Goal: Task Accomplishment & Management: Manage account settings

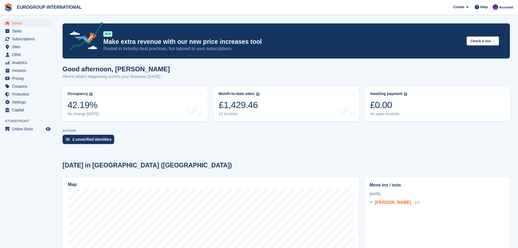
click at [381, 201] on span "[PERSON_NAME]" at bounding box center [393, 202] width 36 height 5
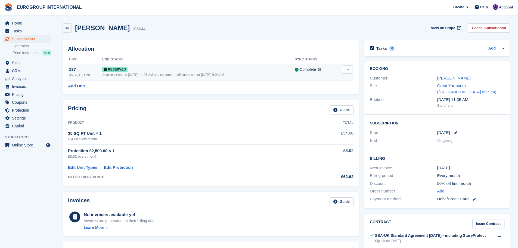
click at [77, 73] on div "35 SQ FT Unit" at bounding box center [85, 75] width 33 height 5
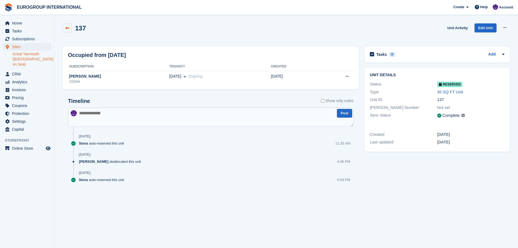
click at [67, 28] on icon at bounding box center [67, 28] width 4 height 4
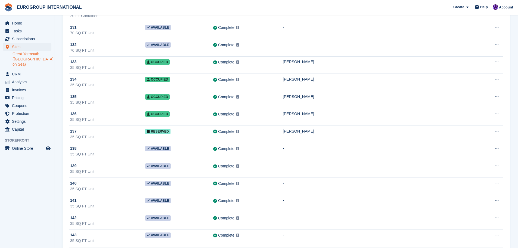
scroll to position [625, 0]
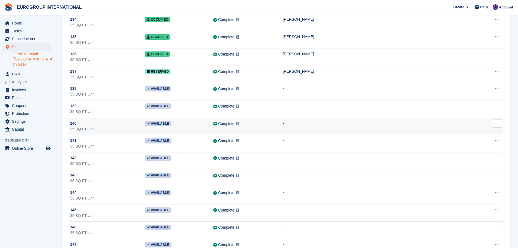
click at [496, 127] on button at bounding box center [497, 123] width 10 height 8
click at [488, 132] on p "Edit unit" at bounding box center [475, 133] width 47 height 7
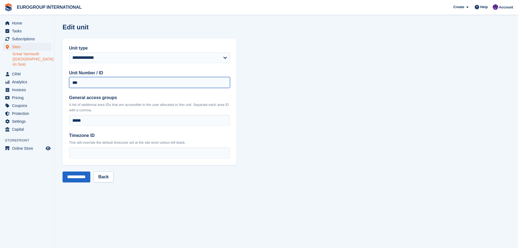
click at [73, 83] on input "***" at bounding box center [149, 82] width 161 height 11
click at [108, 179] on link "Back" at bounding box center [103, 176] width 20 height 11
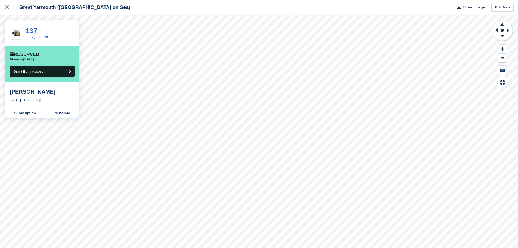
click at [33, 93] on div "[PERSON_NAME]" at bounding box center [42, 91] width 65 height 7
click at [21, 99] on div "[DATE]" at bounding box center [15, 99] width 11 height 5
click at [21, 99] on div "26 Aug, 2025" at bounding box center [15, 99] width 11 height 5
click at [37, 113] on link "Subscription" at bounding box center [24, 113] width 39 height 9
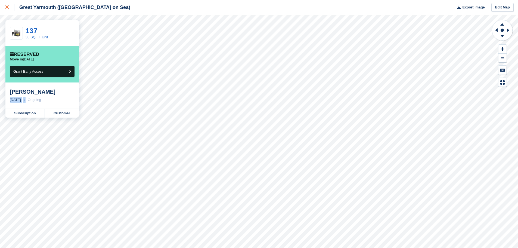
click at [5, 10] on link at bounding box center [7, 7] width 14 height 15
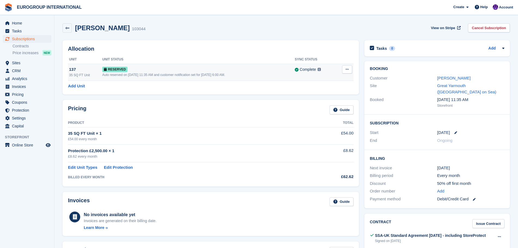
click at [222, 73] on div "Auto reserved on 22nd Aug, 11:35 AM and customer notification set for 26th Aug,…" at bounding box center [198, 74] width 192 height 5
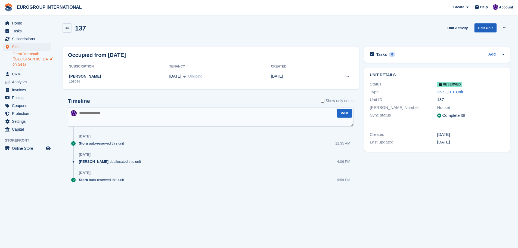
click at [491, 27] on link "Edit Unit" at bounding box center [485, 27] width 22 height 9
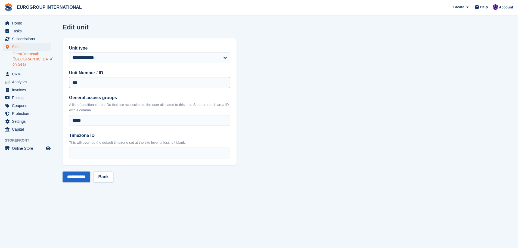
drag, startPoint x: 157, startPoint y: 88, endPoint x: 129, endPoint y: 87, distance: 27.8
click at [130, 90] on div "**********" at bounding box center [150, 101] width 174 height 126
drag, startPoint x: 126, startPoint y: 85, endPoint x: 119, endPoint y: 85, distance: 6.8
click at [119, 85] on input "***" at bounding box center [149, 82] width 161 height 11
drag, startPoint x: 95, startPoint y: 86, endPoint x: 65, endPoint y: 87, distance: 30.2
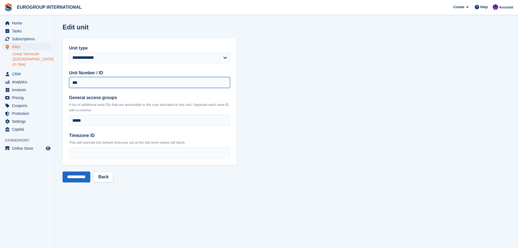
click at [65, 87] on div "**********" at bounding box center [150, 101] width 174 height 126
type input "***"
click at [73, 176] on input "**********" at bounding box center [77, 176] width 28 height 11
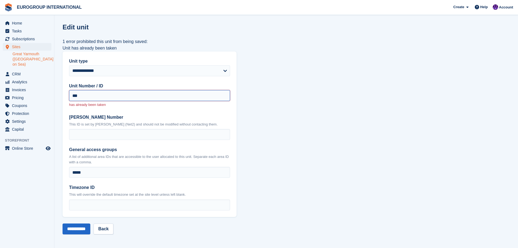
drag, startPoint x: 110, startPoint y: 95, endPoint x: 100, endPoint y: 92, distance: 9.9
click at [100, 92] on input "***" at bounding box center [149, 95] width 161 height 11
click at [31, 24] on span "Home" at bounding box center [28, 23] width 33 height 8
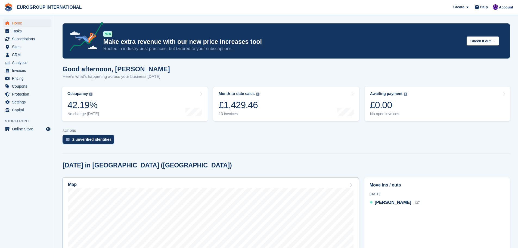
scroll to position [54, 0]
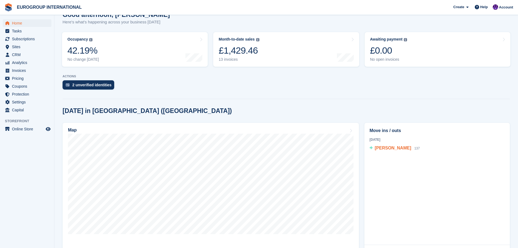
click at [400, 148] on div "Mary Carter 137" at bounding box center [397, 148] width 45 height 7
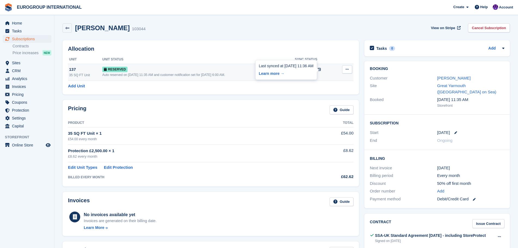
click at [320, 69] on img at bounding box center [318, 69] width 3 height 3
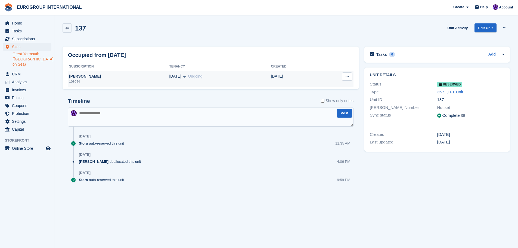
click at [348, 76] on icon at bounding box center [346, 76] width 3 height 4
click at [503, 52] on icon at bounding box center [503, 54] width 4 height 4
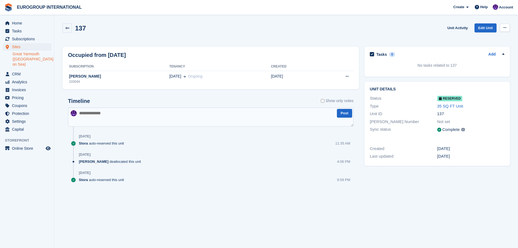
click at [509, 30] on button at bounding box center [505, 28] width 10 height 8
click at [73, 30] on div "137" at bounding box center [74, 27] width 23 height 9
click at [69, 29] on icon at bounding box center [67, 28] width 4 height 4
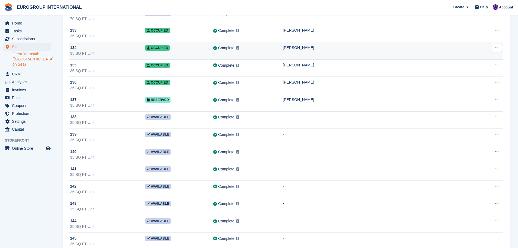
scroll to position [598, 0]
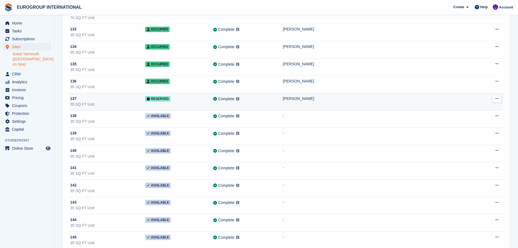
click at [211, 101] on td "Reserved" at bounding box center [179, 101] width 68 height 17
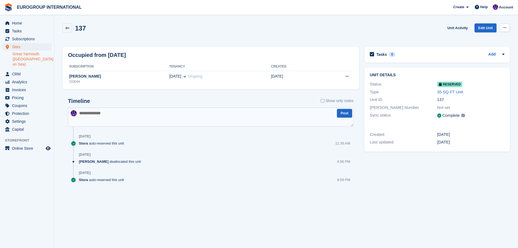
click at [504, 28] on icon at bounding box center [504, 28] width 3 height 4
click at [67, 25] on link at bounding box center [67, 27] width 9 height 9
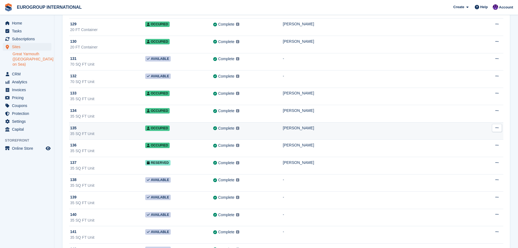
scroll to position [544, 0]
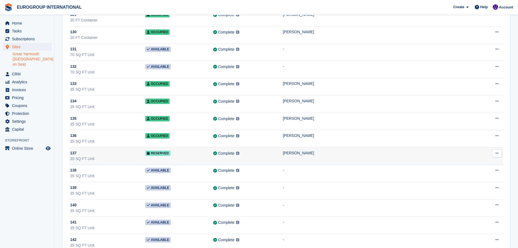
click at [352, 154] on div "[PERSON_NAME]" at bounding box center [378, 153] width 190 height 6
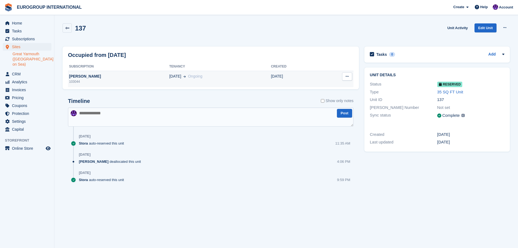
click at [347, 78] on icon at bounding box center [346, 76] width 3 height 4
click at [506, 28] on icon at bounding box center [504, 28] width 3 height 4
click at [344, 75] on button at bounding box center [347, 76] width 10 height 8
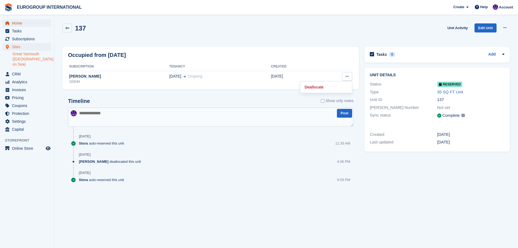
click at [25, 23] on span "Home" at bounding box center [28, 23] width 33 height 8
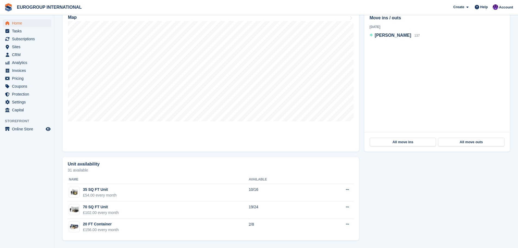
scroll to position [167, 0]
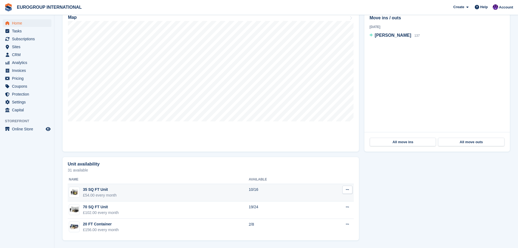
click at [348, 190] on icon at bounding box center [347, 190] width 3 height 4
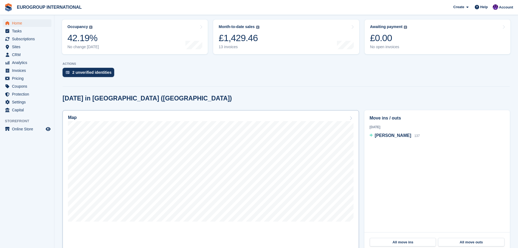
scroll to position [58, 0]
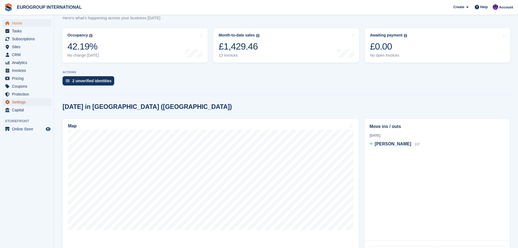
click at [28, 103] on span "Settings" at bounding box center [28, 102] width 33 height 8
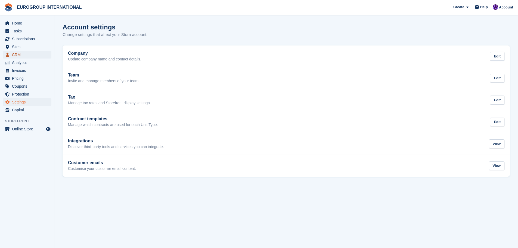
click at [29, 55] on span "CRM" at bounding box center [28, 55] width 33 height 8
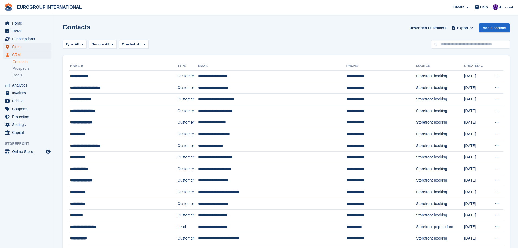
click at [15, 47] on span "Sites" at bounding box center [28, 47] width 33 height 8
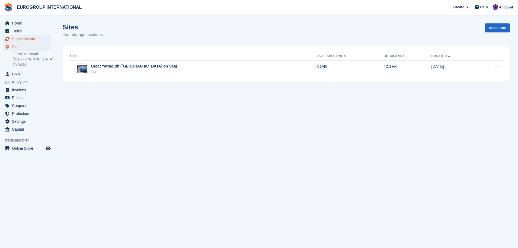
click at [20, 40] on span "Subscriptions" at bounding box center [28, 39] width 33 height 8
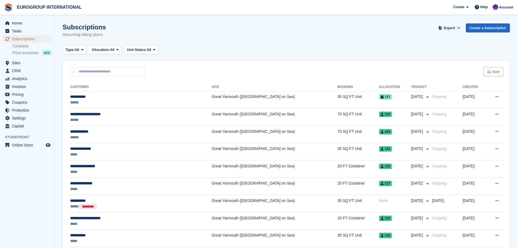
click at [496, 71] on span "Sort" at bounding box center [495, 71] width 7 height 5
click at [255, 47] on div "Type: All All Upcoming Previous Active Ending Allocation: All All Allocated Una…" at bounding box center [286, 49] width 447 height 9
click at [103, 53] on button "Allocation: All" at bounding box center [105, 49] width 33 height 9
click at [75, 51] on span "Type:" at bounding box center [70, 49] width 9 height 5
click at [151, 48] on span "All" at bounding box center [149, 49] width 5 height 5
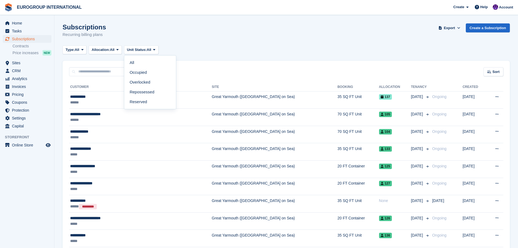
click at [287, 51] on div "Type: All All Upcoming Previous Active Ending Allocation: All All Allocated Una…" at bounding box center [286, 49] width 447 height 9
click at [39, 52] on div "Price increases NEW" at bounding box center [32, 52] width 39 height 5
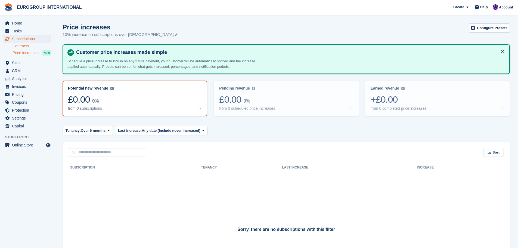
click at [28, 46] on link "Contracts" at bounding box center [32, 45] width 39 height 5
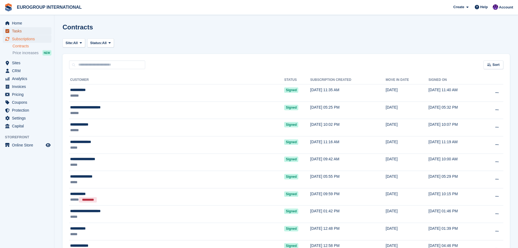
click at [24, 29] on span "Tasks" at bounding box center [28, 31] width 33 height 8
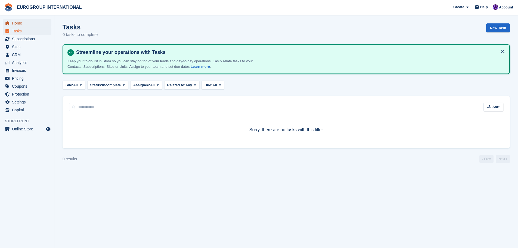
click at [29, 25] on span "Home" at bounding box center [28, 23] width 33 height 8
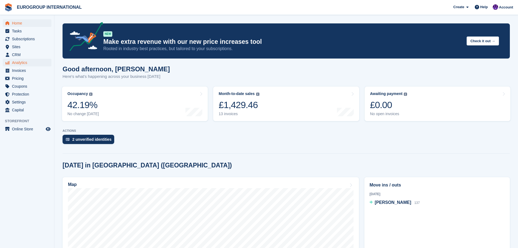
scroll to position [27, 0]
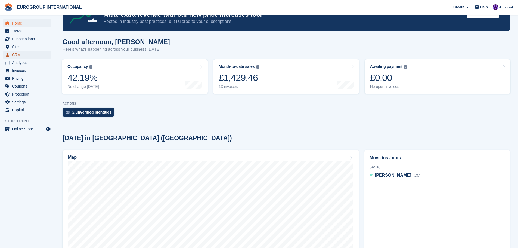
click at [24, 52] on span "CRM" at bounding box center [28, 55] width 33 height 8
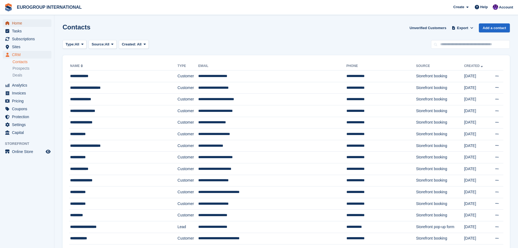
click at [26, 27] on span "Home" at bounding box center [28, 23] width 33 height 8
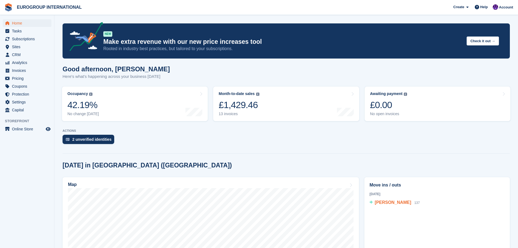
click at [383, 206] on div "Mary Carter 137" at bounding box center [397, 202] width 45 height 7
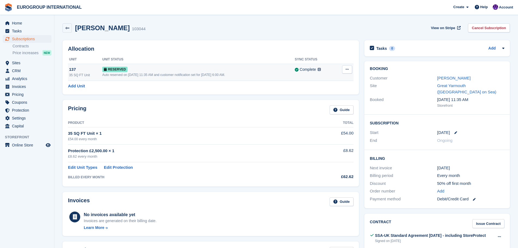
click at [349, 68] on button at bounding box center [347, 69] width 10 height 8
click at [110, 82] on div "Allocation Unit Unit Status Sync Status 137 35 SQ FT Unit Reserved Auto reserve…" at bounding box center [211, 67] width 296 height 54
click at [81, 85] on link "Add Unit" at bounding box center [76, 86] width 17 height 6
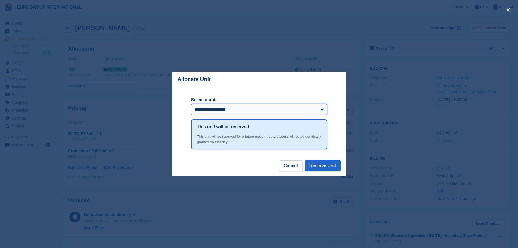
click at [282, 111] on select "**********" at bounding box center [259, 109] width 136 height 11
select select "******"
click at [191, 104] on select "**********" at bounding box center [259, 109] width 136 height 11
click at [325, 165] on button "Reserve Unit" at bounding box center [323, 165] width 36 height 11
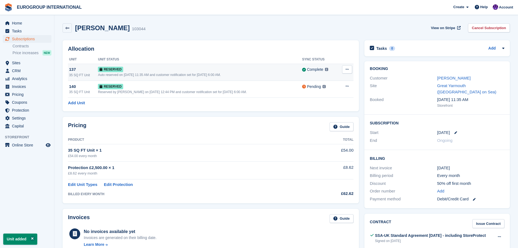
click at [350, 71] on button at bounding box center [347, 69] width 10 height 8
click at [335, 90] on p "Deallocate" at bounding box center [325, 91] width 47 height 7
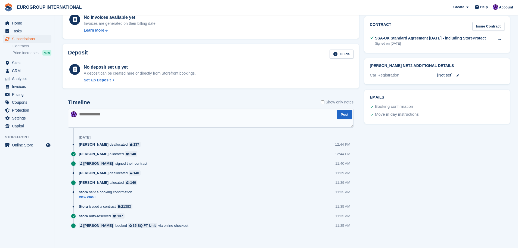
scroll to position [201, 0]
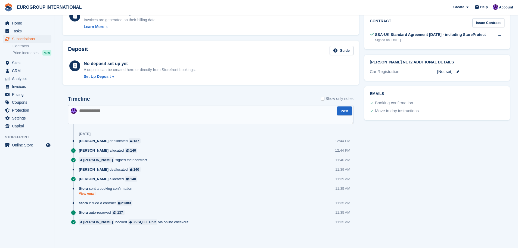
click at [86, 194] on link "View email" at bounding box center [107, 193] width 56 height 5
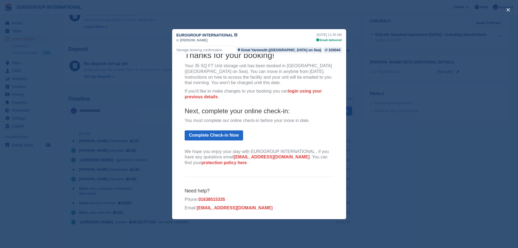
scroll to position [50, 0]
click at [375, 141] on div "close" at bounding box center [259, 124] width 518 height 248
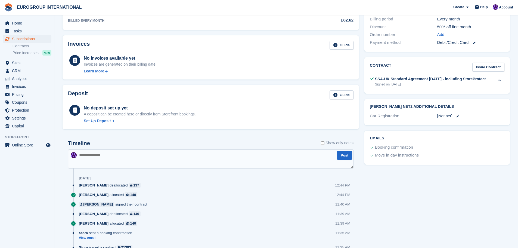
scroll to position [38, 0]
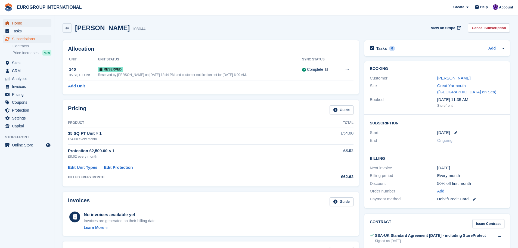
click at [20, 21] on span "Home" at bounding box center [28, 23] width 33 height 8
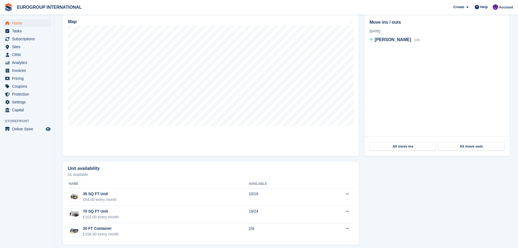
scroll to position [167, 0]
